Goal: Information Seeking & Learning: Learn about a topic

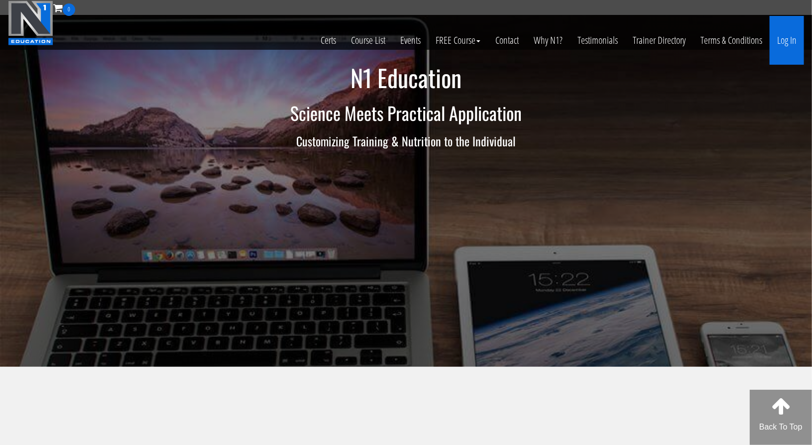
click at [773, 45] on link "Log In" at bounding box center [786, 40] width 34 height 49
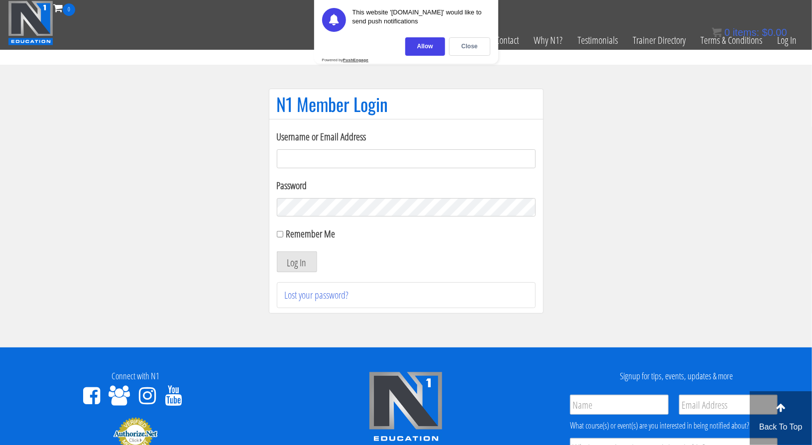
type input "[EMAIL_ADDRESS][DOMAIN_NAME]"
click at [295, 256] on button "Log In" at bounding box center [297, 261] width 40 height 21
click at [468, 51] on div "Close" at bounding box center [469, 46] width 41 height 18
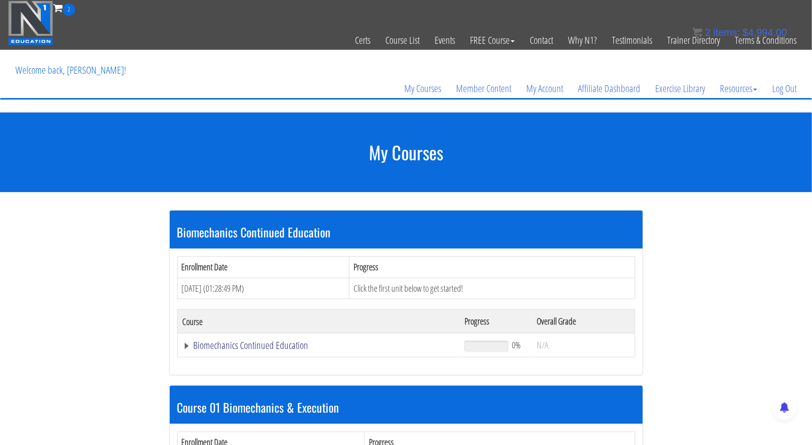
click at [249, 346] on link "Biomechanics Continued Education" at bounding box center [319, 345] width 272 height 10
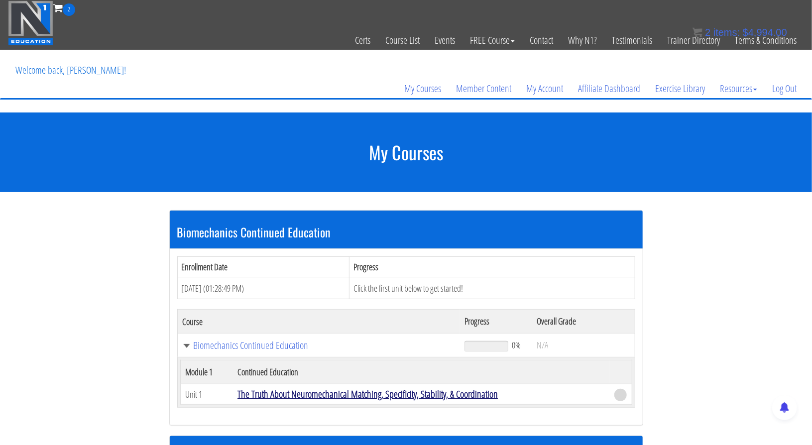
click at [355, 395] on link "The Truth About Neuromechanical Matching, Specificity, Stability, & Coordination" at bounding box center [367, 393] width 260 height 13
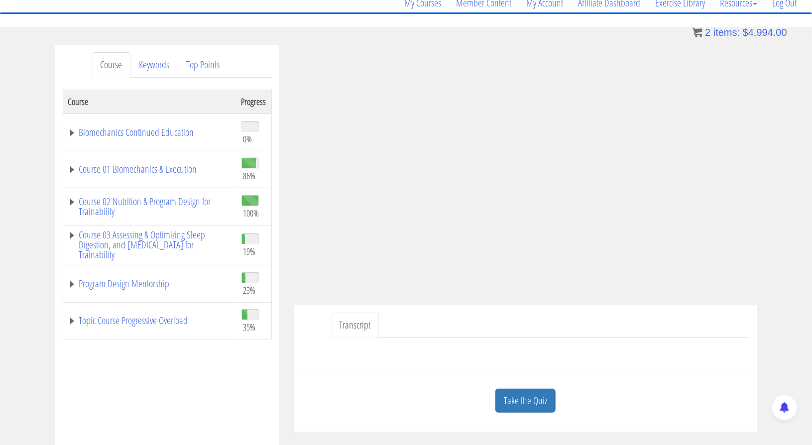
scroll to position [72, 0]
